Goal: Find specific page/section: Find specific page/section

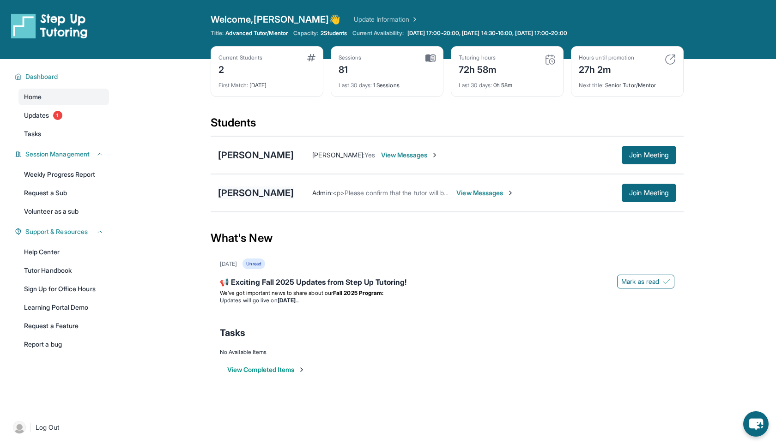
click at [276, 193] on div "[PERSON_NAME]" at bounding box center [256, 193] width 76 height 13
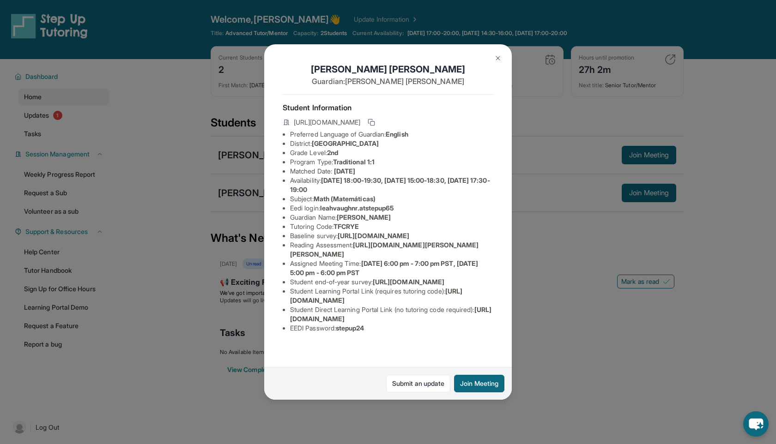
drag, startPoint x: 325, startPoint y: 182, endPoint x: 365, endPoint y: 190, distance: 40.9
click at [365, 190] on li "Availability: [DATE] 18:00-19:30, [DATE] 15:00-18:30, [DATE] 17:30-19:00" at bounding box center [391, 185] width 203 height 18
click at [369, 190] on li "Availability: [DATE] 18:00-19:30, [DATE] 15:00-18:30, [DATE] 17:30-19:00" at bounding box center [391, 185] width 203 height 18
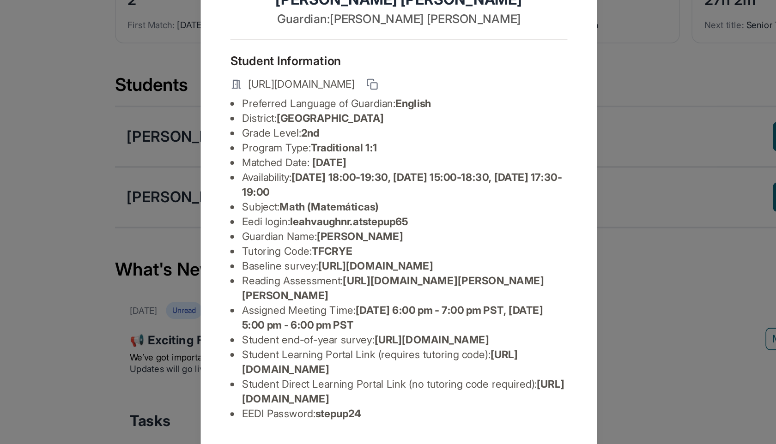
drag, startPoint x: 325, startPoint y: 188, endPoint x: 364, endPoint y: 189, distance: 39.7
click at [364, 189] on li "Availability: [DATE] 18:00-19:30, [DATE] 15:00-18:30, [DATE] 17:30-19:00" at bounding box center [391, 185] width 203 height 18
click at [356, 199] on span "Math (Matemáticas)" at bounding box center [345, 199] width 62 height 8
drag, startPoint x: 353, startPoint y: 181, endPoint x: 393, endPoint y: 181, distance: 39.7
click at [393, 181] on span "[DATE] 18:00-19:30, [DATE] 15:00-18:30, [DATE] 17:30-19:00" at bounding box center [390, 184] width 200 height 17
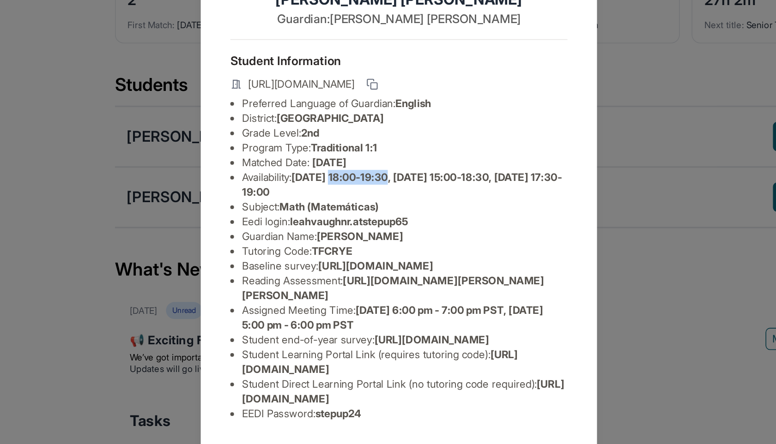
copy span "18:00-19:30"
